Goal: Register for event/course

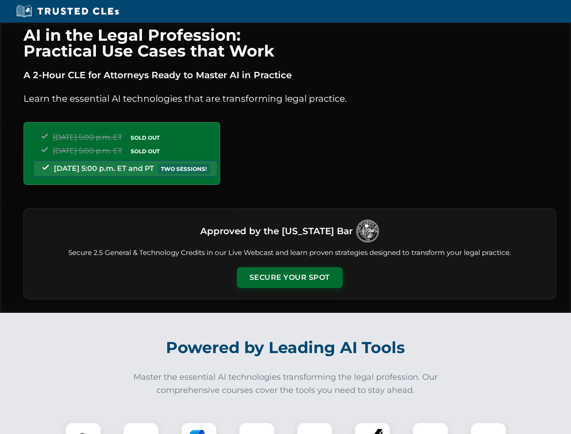
click at [289, 277] on button "Secure Your Spot" at bounding box center [290, 277] width 106 height 21
click at [83, 428] on img at bounding box center [83, 440] width 26 height 26
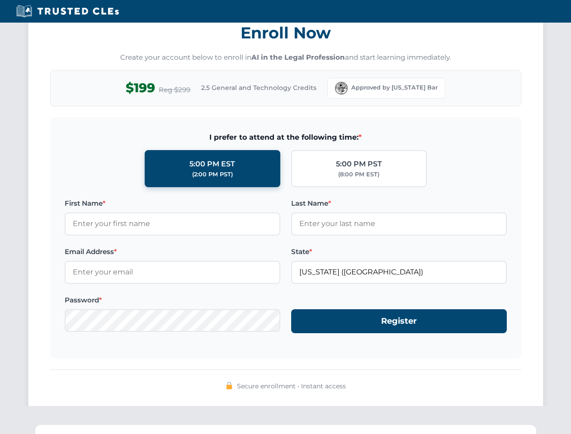
scroll to position [887, 0]
